Goal: Find contact information: Find contact information

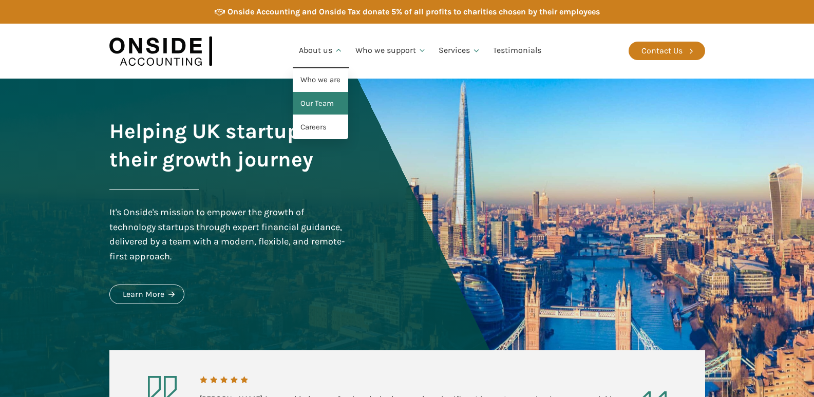
click at [320, 107] on link "Our Team" at bounding box center [320, 104] width 55 height 24
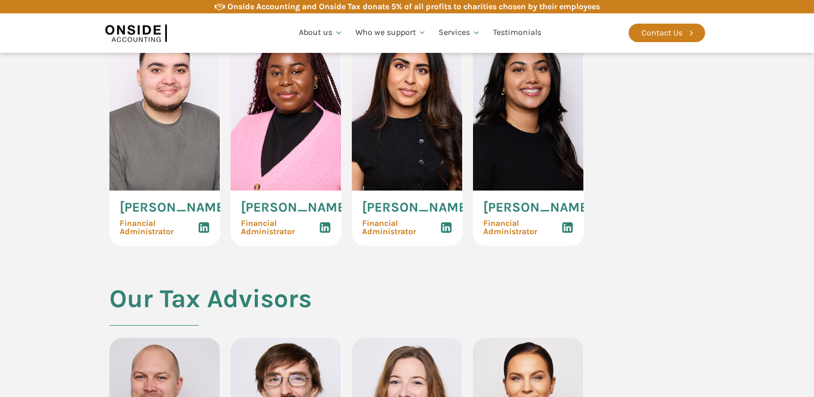
scroll to position [1696, 0]
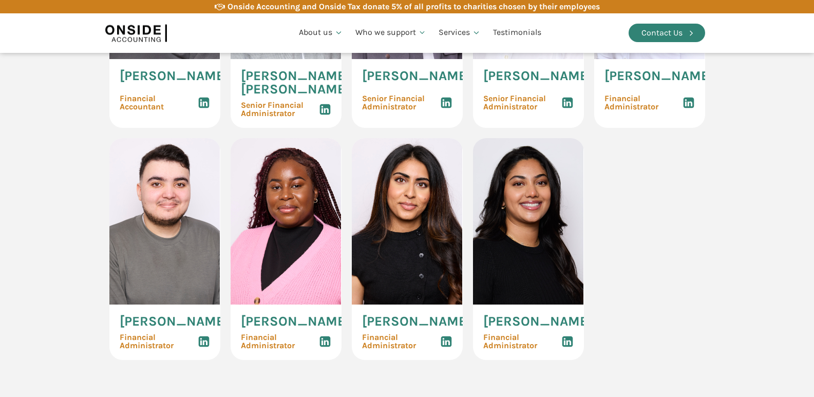
click at [670, 34] on div "Contact Us" at bounding box center [662, 32] width 41 height 13
